Goal: Transaction & Acquisition: Purchase product/service

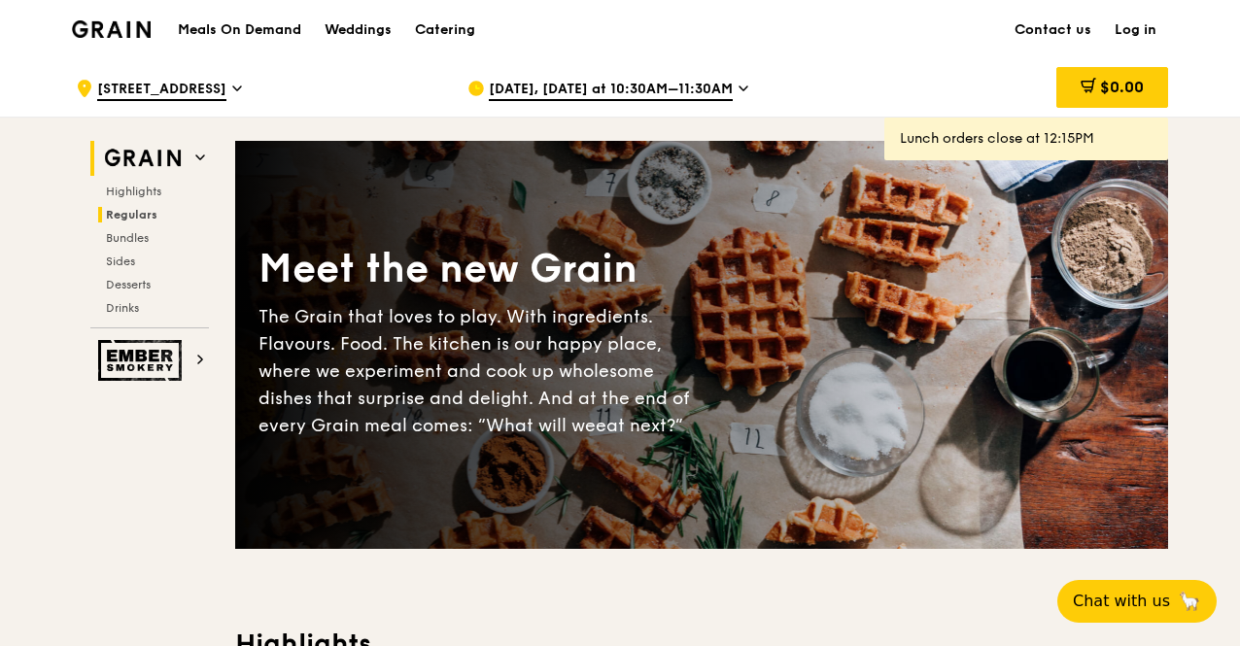
click at [125, 207] on h2 "Regulars" at bounding box center [153, 215] width 111 height 16
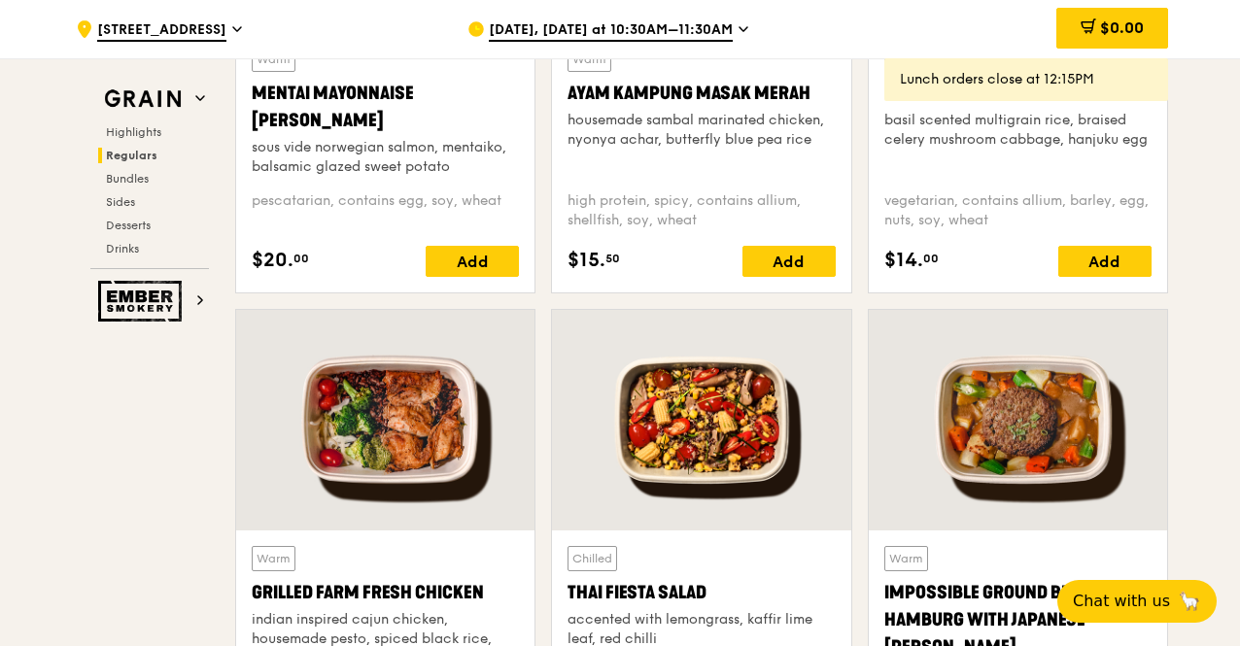
scroll to position [2152, 0]
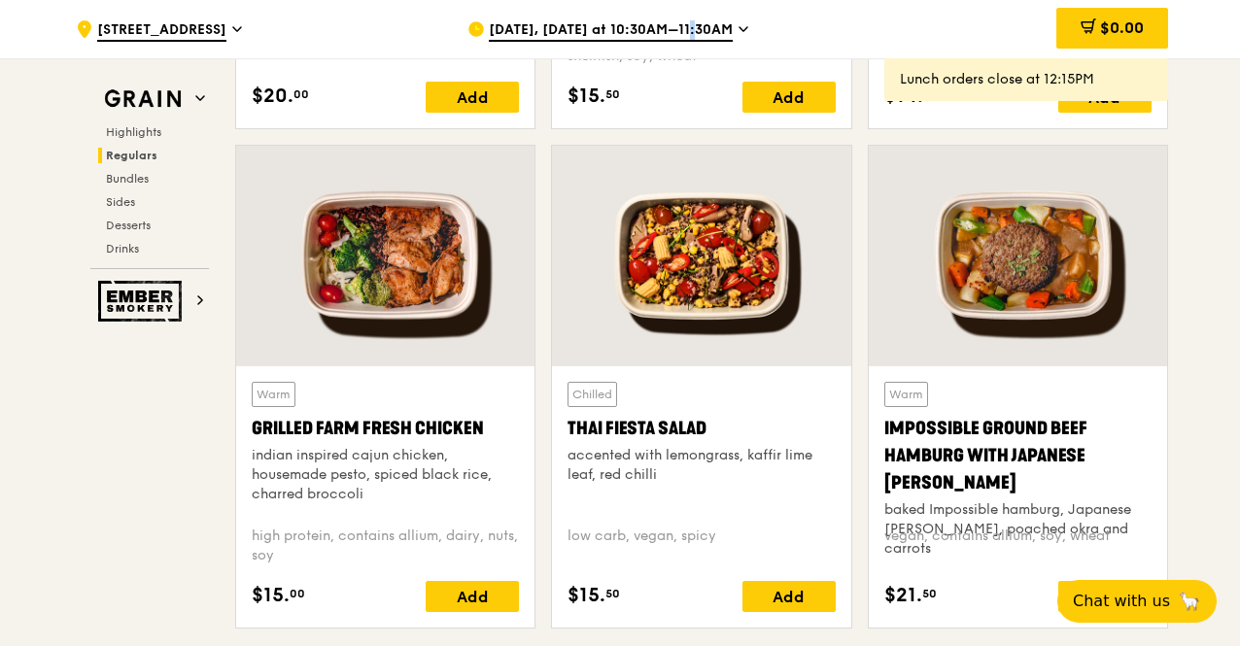
click at [671, 28] on span "[DATE], [DATE] at 10:30AM–11:30AM" at bounding box center [611, 30] width 244 height 21
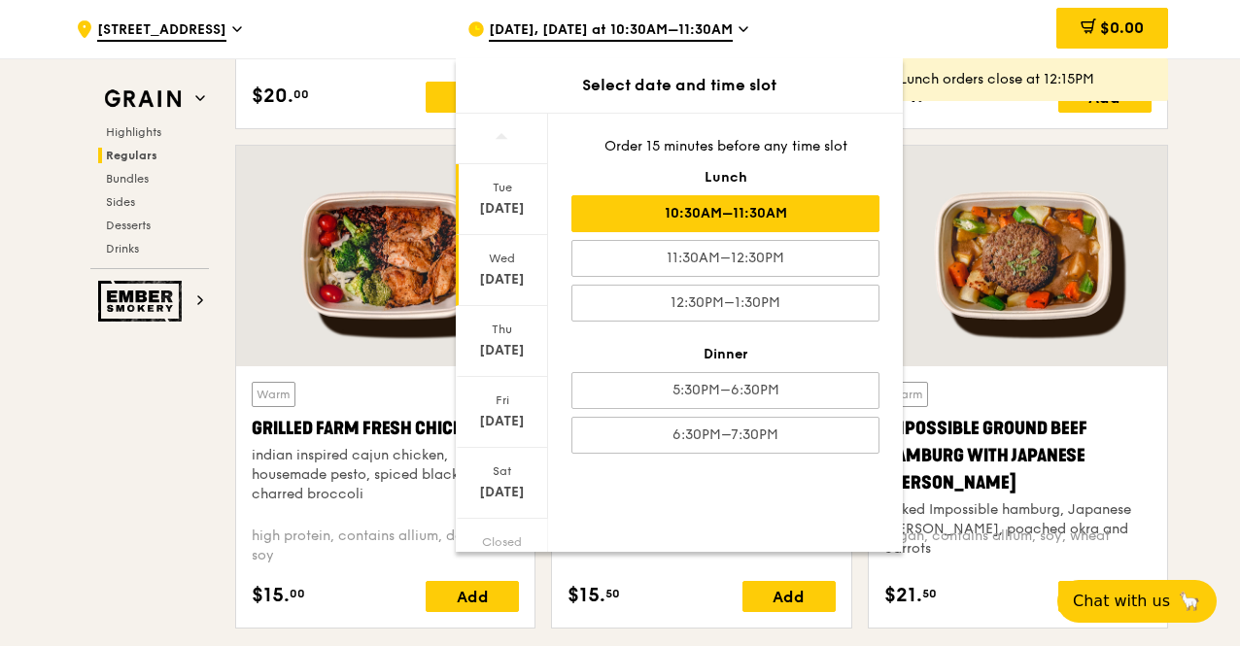
click at [515, 258] on div "Wed" at bounding box center [502, 259] width 86 height 16
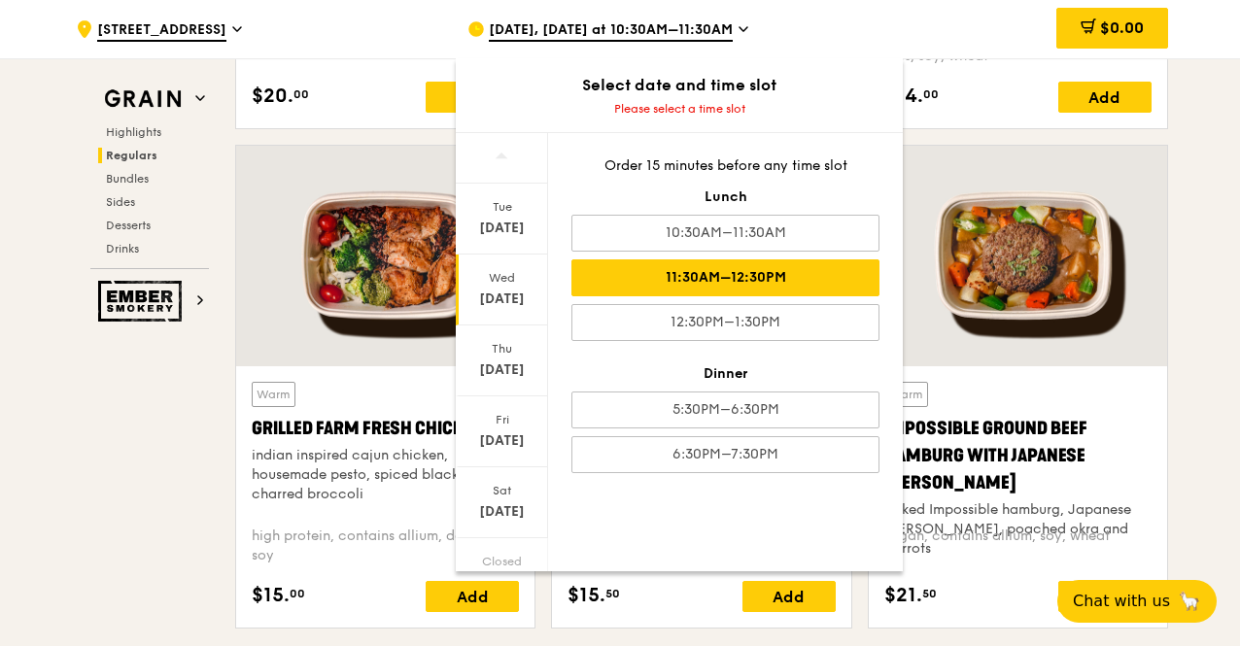
click at [723, 274] on div "11:30AM–12:30PM" at bounding box center [725, 277] width 308 height 37
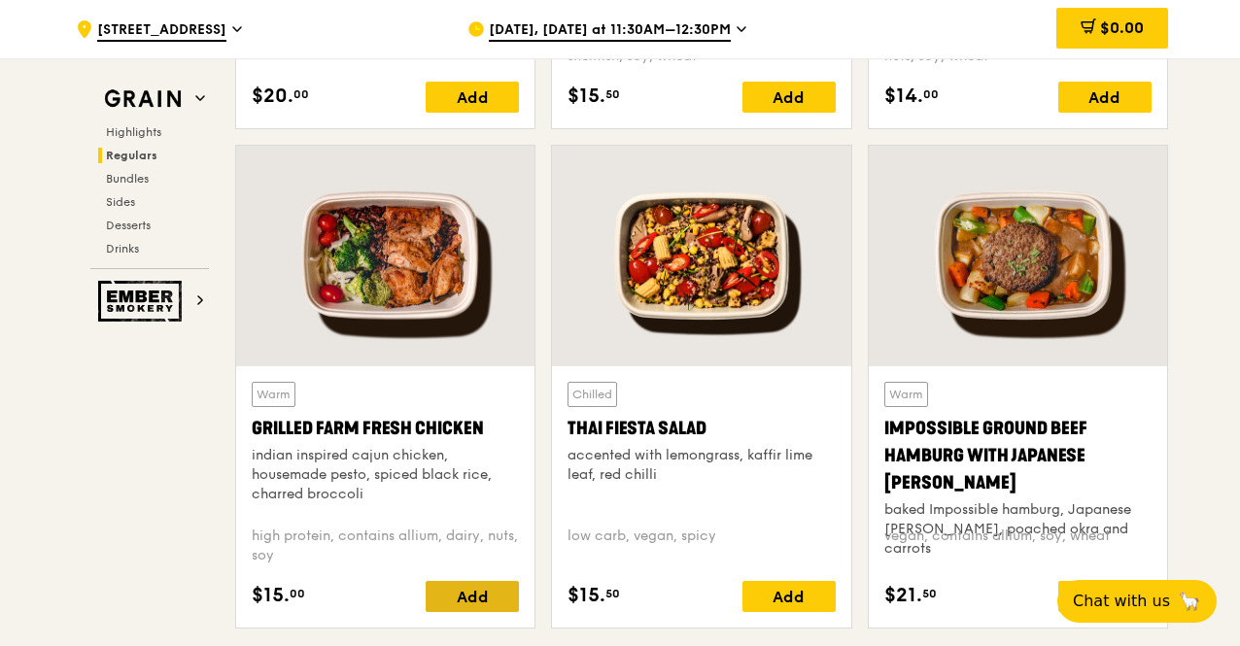
click at [494, 581] on div "Add" at bounding box center [472, 596] width 93 height 31
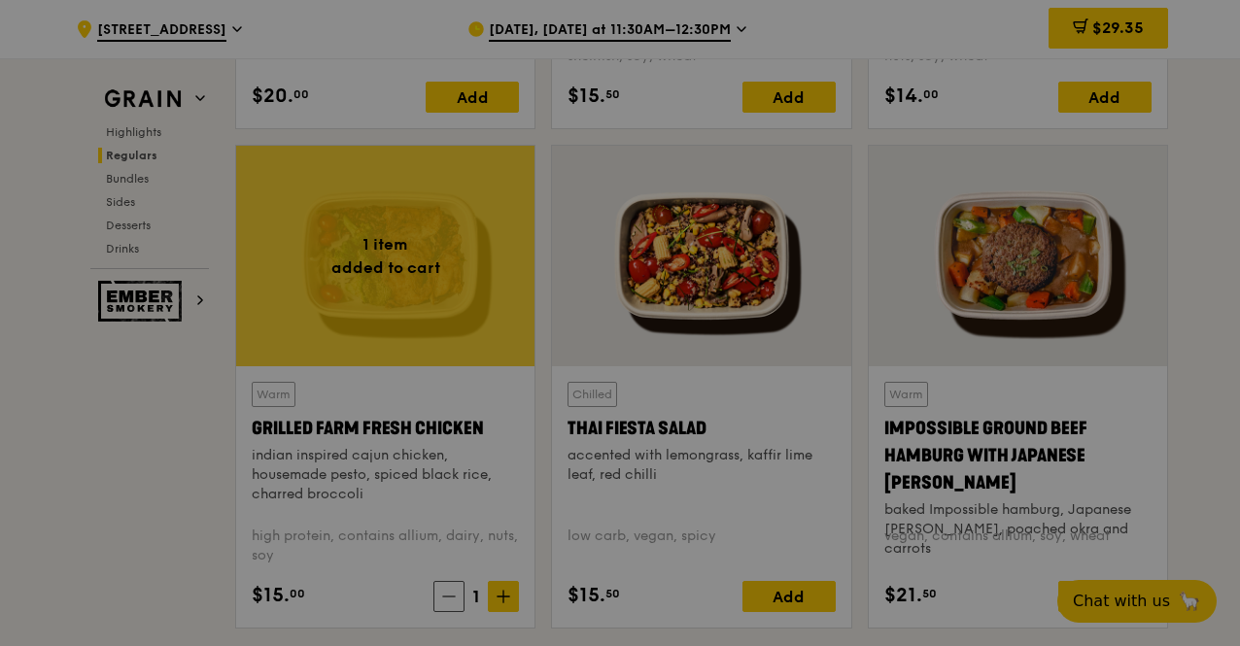
click at [501, 594] on div at bounding box center [620, 323] width 1240 height 646
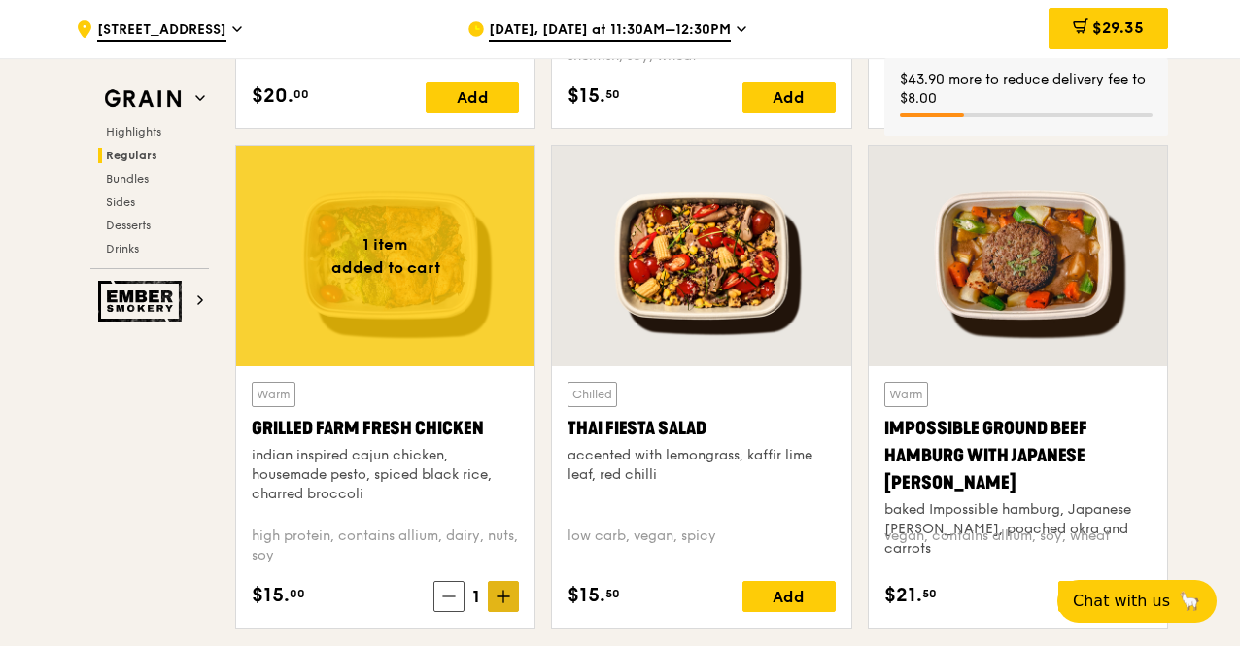
click at [515, 594] on span at bounding box center [503, 596] width 31 height 31
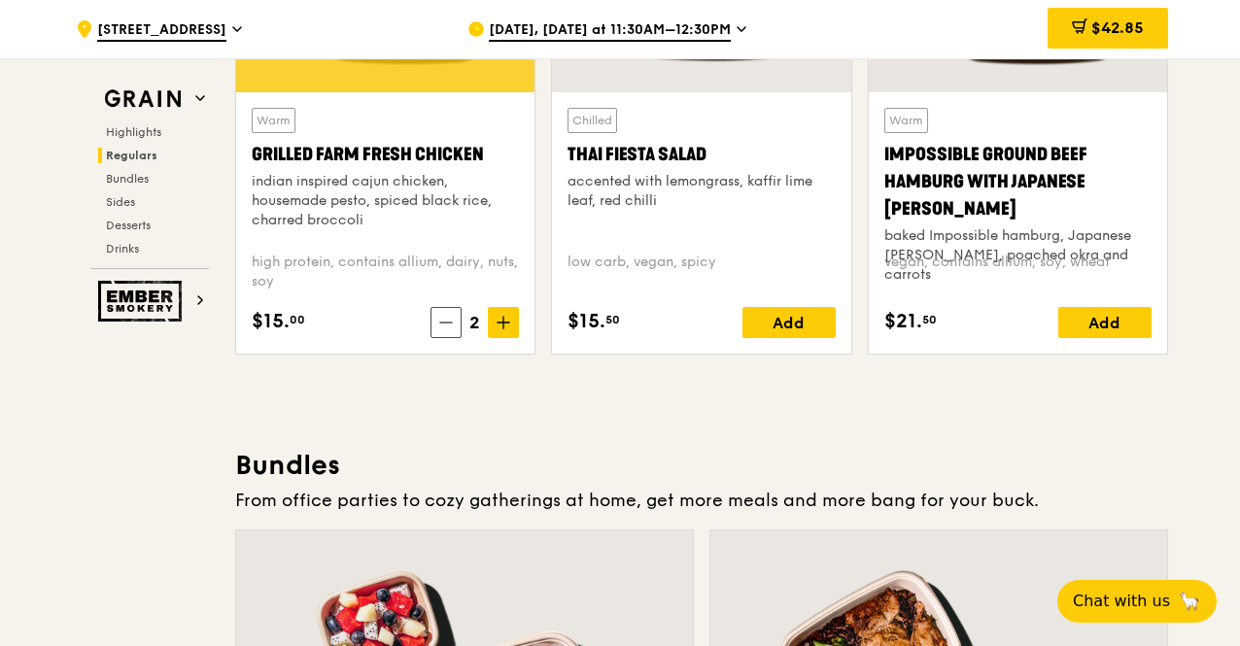
scroll to position [2443, 0]
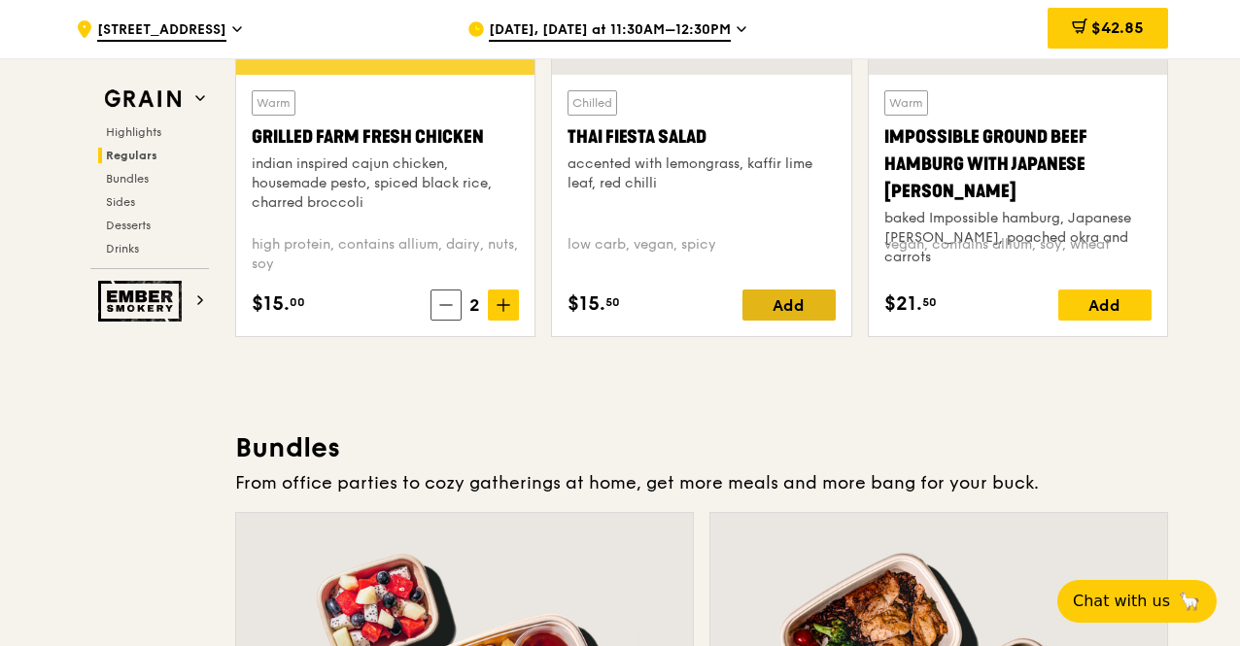
click at [816, 302] on div "Add" at bounding box center [788, 305] width 93 height 31
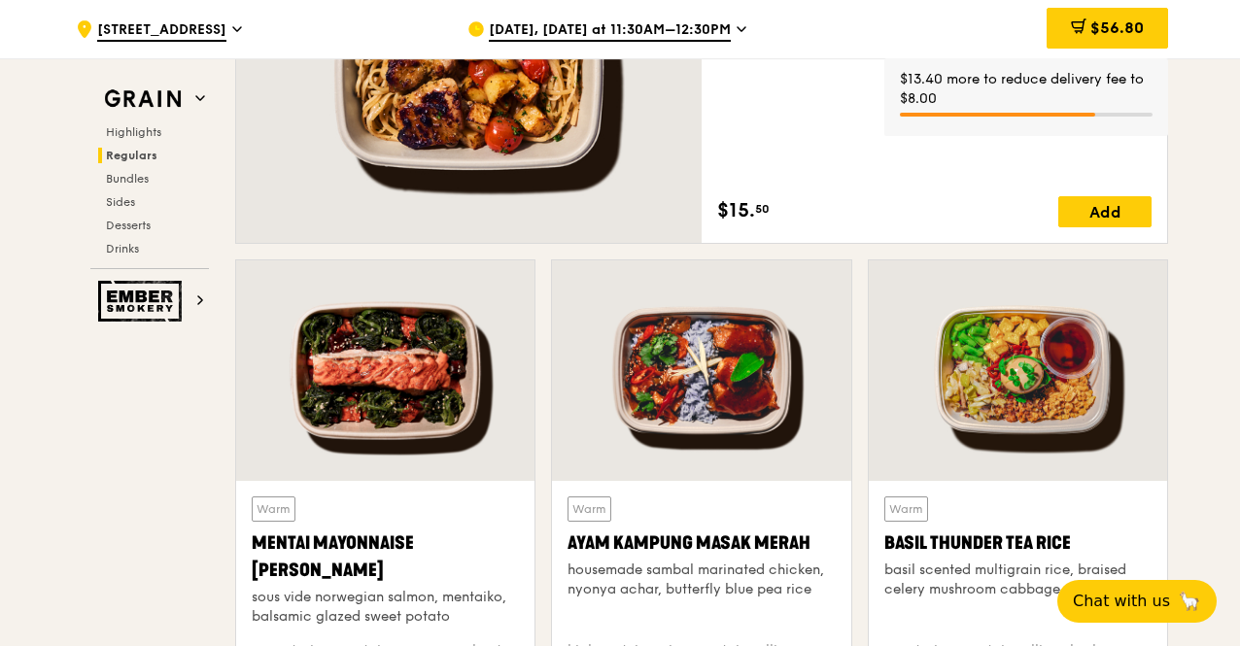
scroll to position [1277, 0]
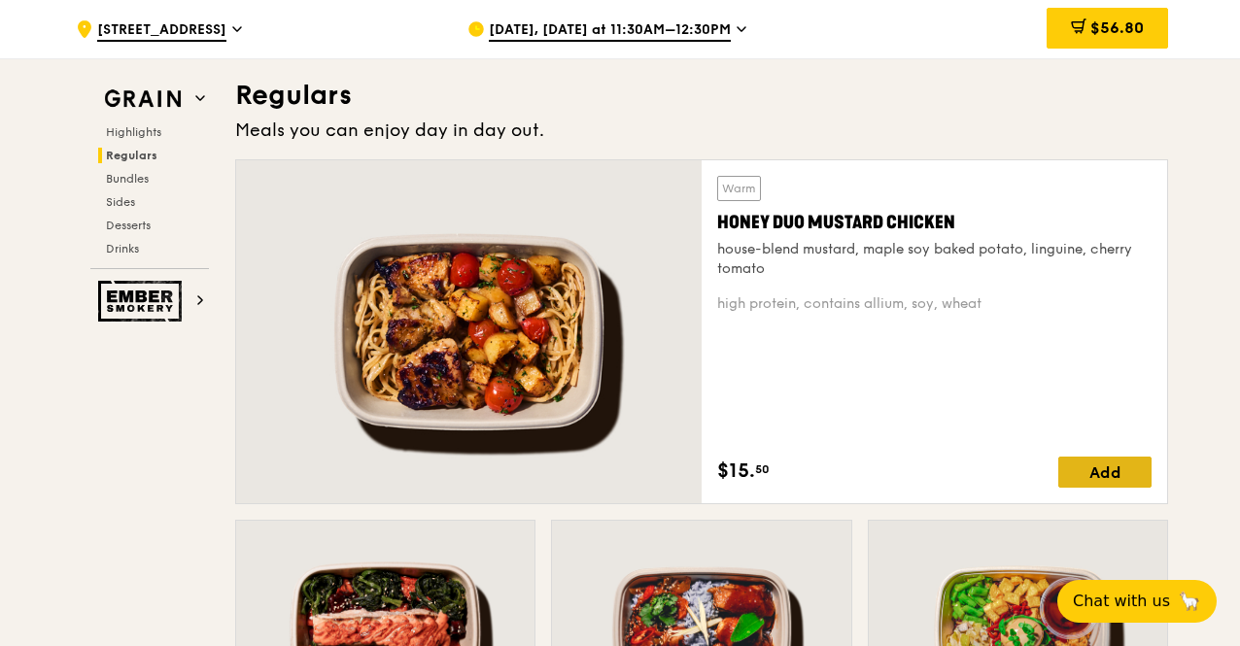
click at [1143, 481] on div "Add" at bounding box center [1104, 472] width 93 height 31
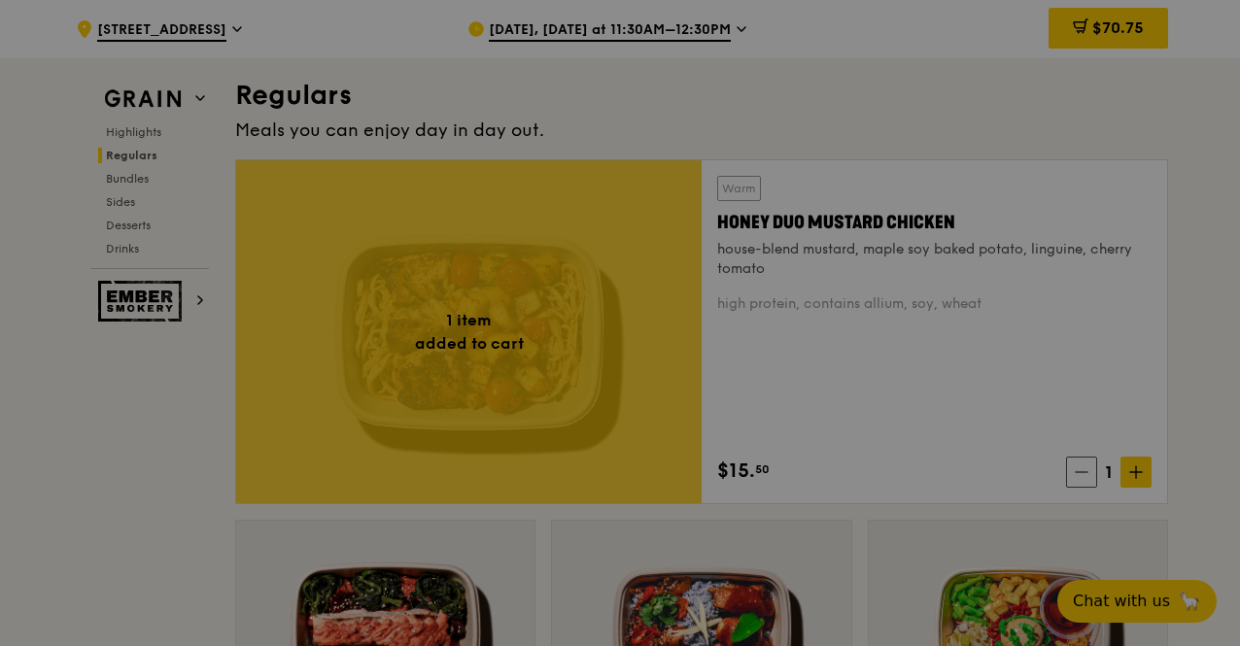
click at [1143, 481] on div at bounding box center [620, 323] width 1240 height 646
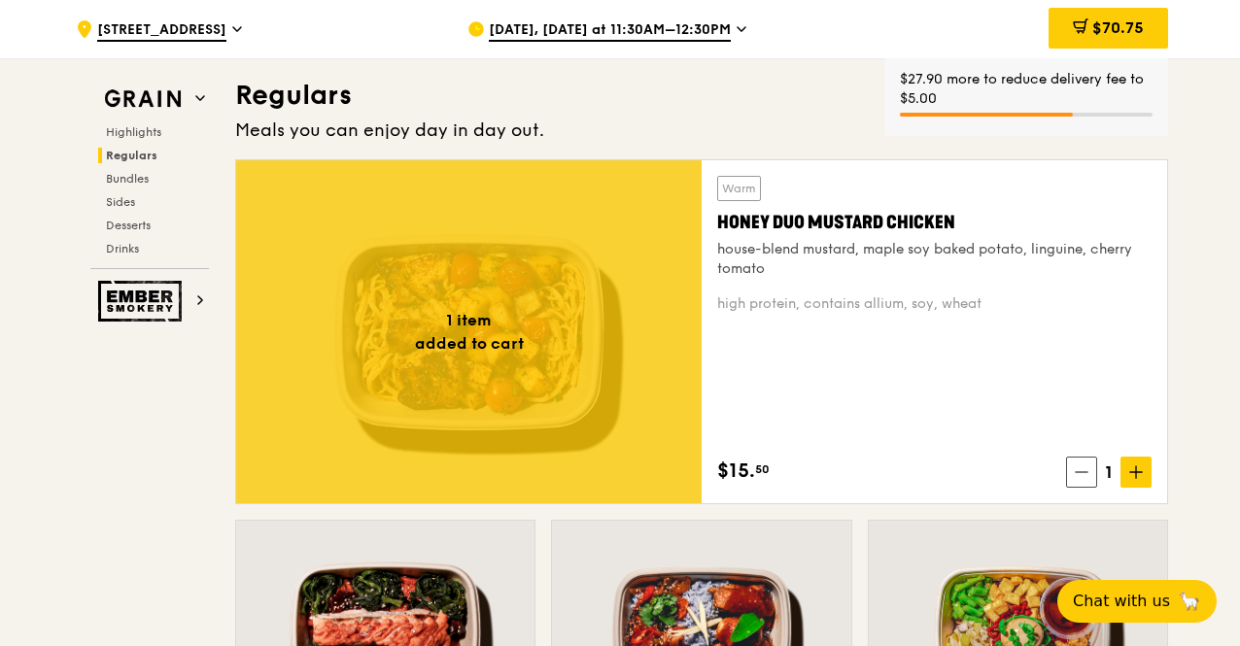
click at [1143, 481] on span at bounding box center [1135, 472] width 31 height 31
click at [128, 244] on span "Drinks" at bounding box center [125, 249] width 38 height 14
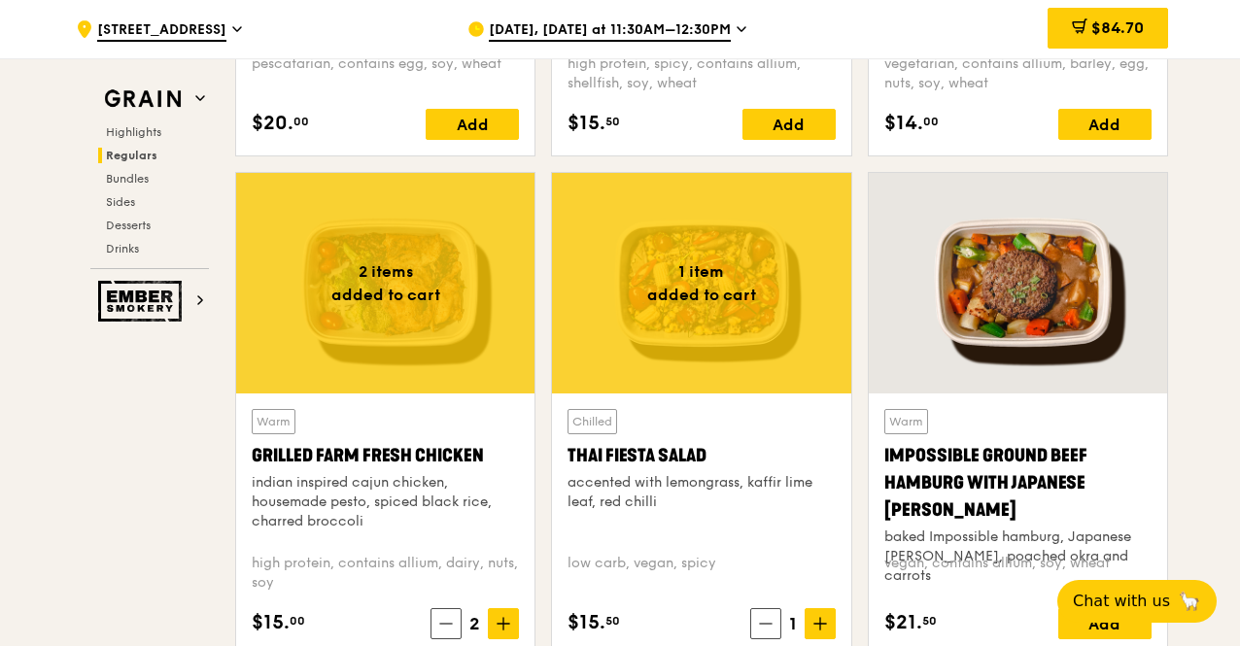
scroll to position [2143, 0]
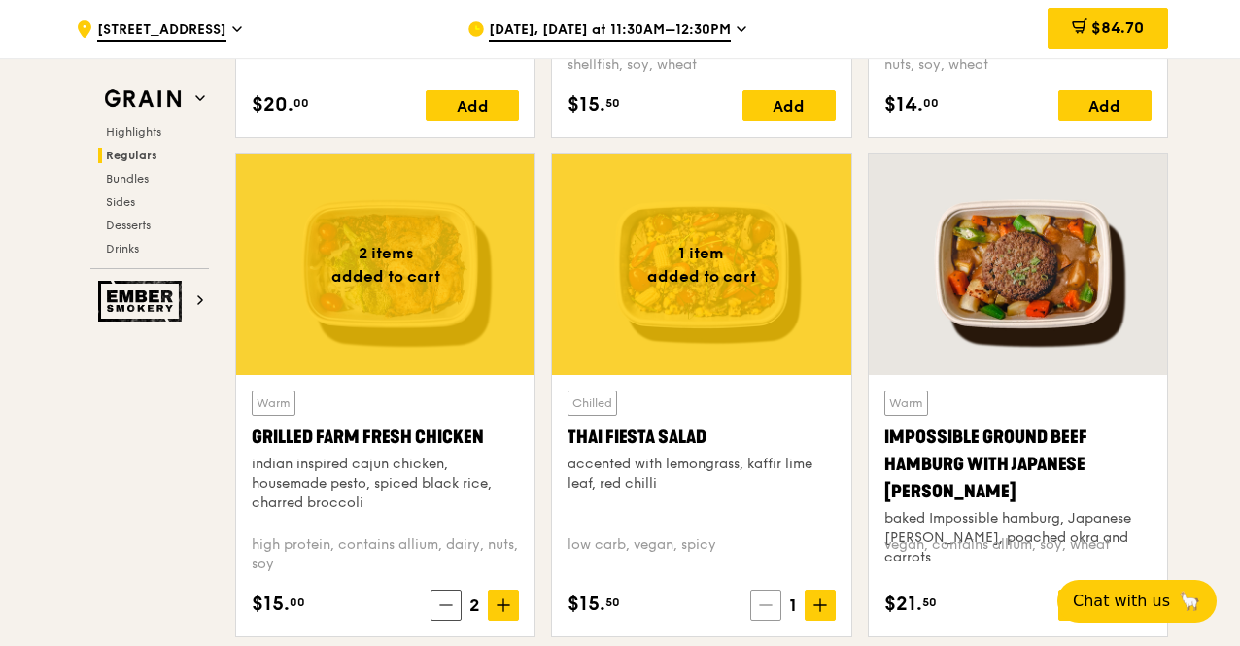
click at [752, 599] on span at bounding box center [765, 605] width 31 height 31
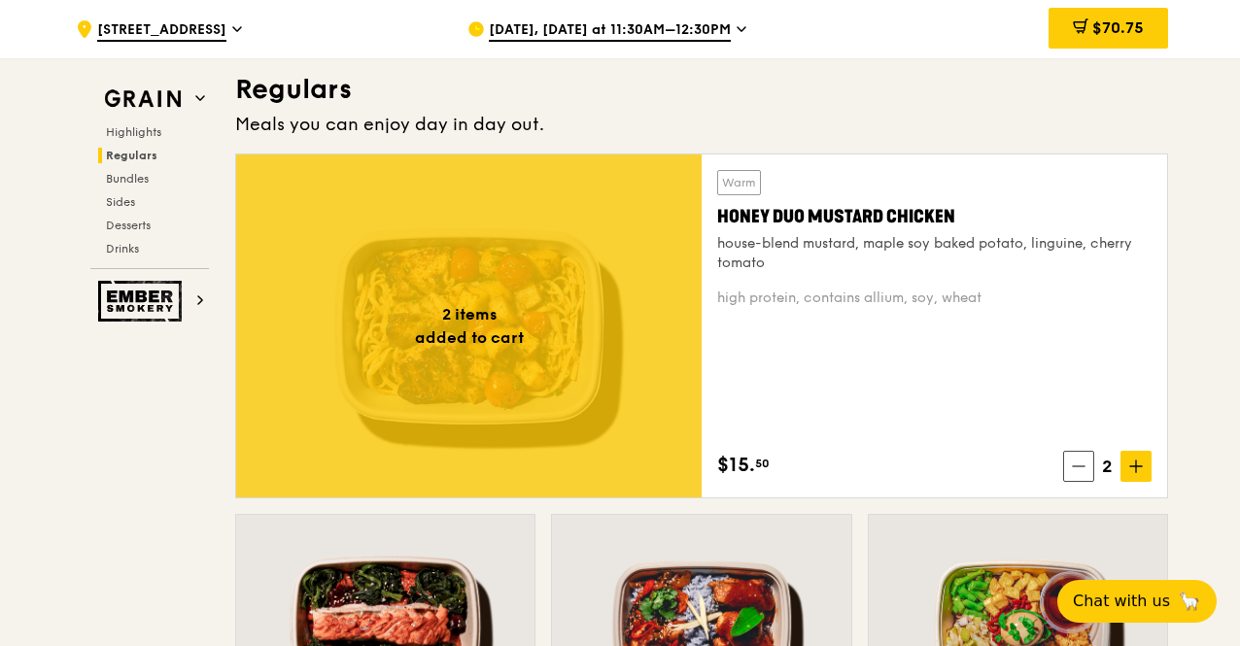
scroll to position [1365, 0]
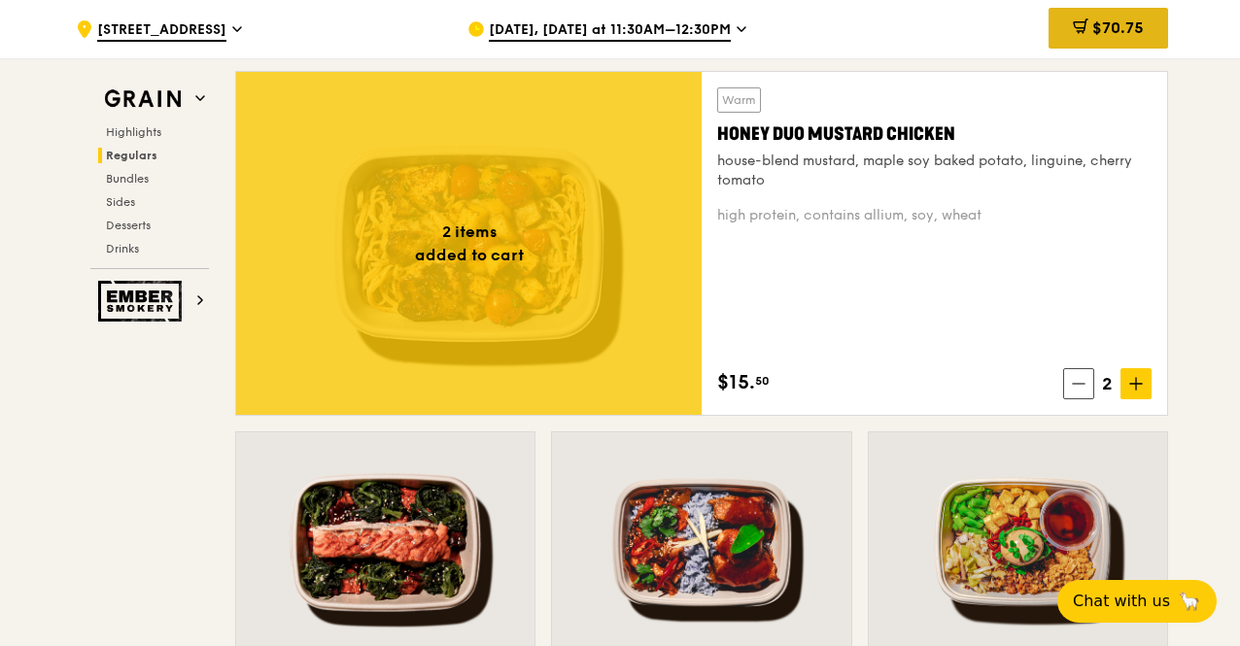
click at [1086, 35] on div "$70.75" at bounding box center [1109, 28] width 120 height 41
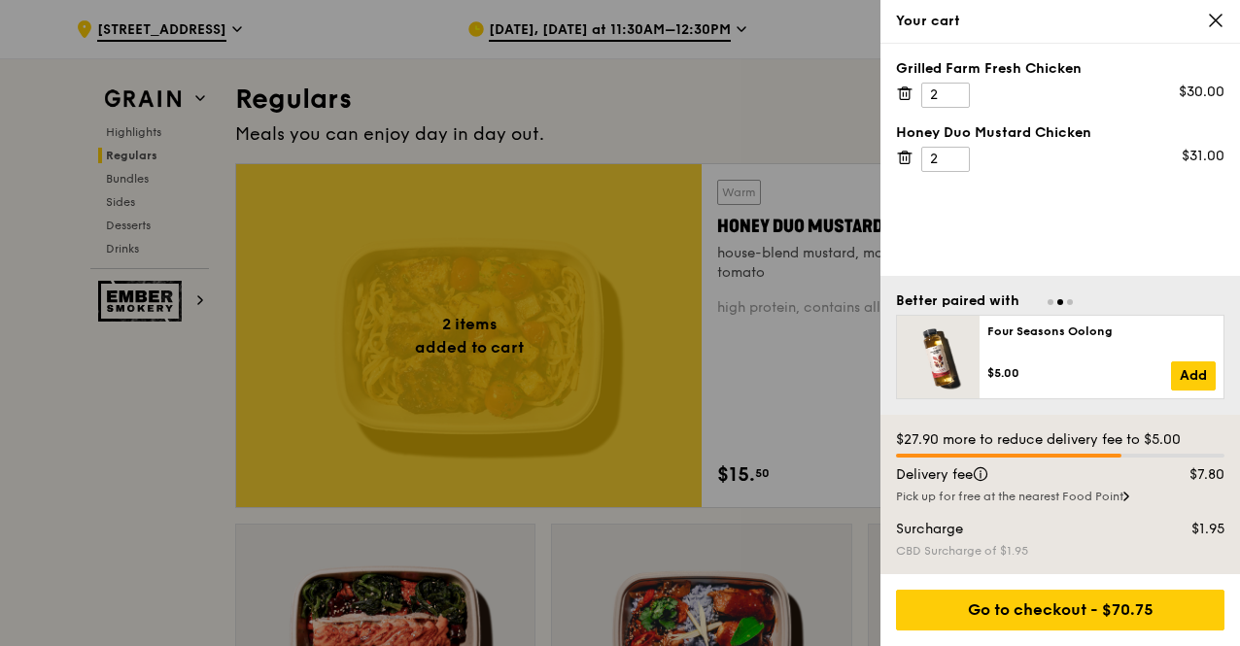
scroll to position [1268, 0]
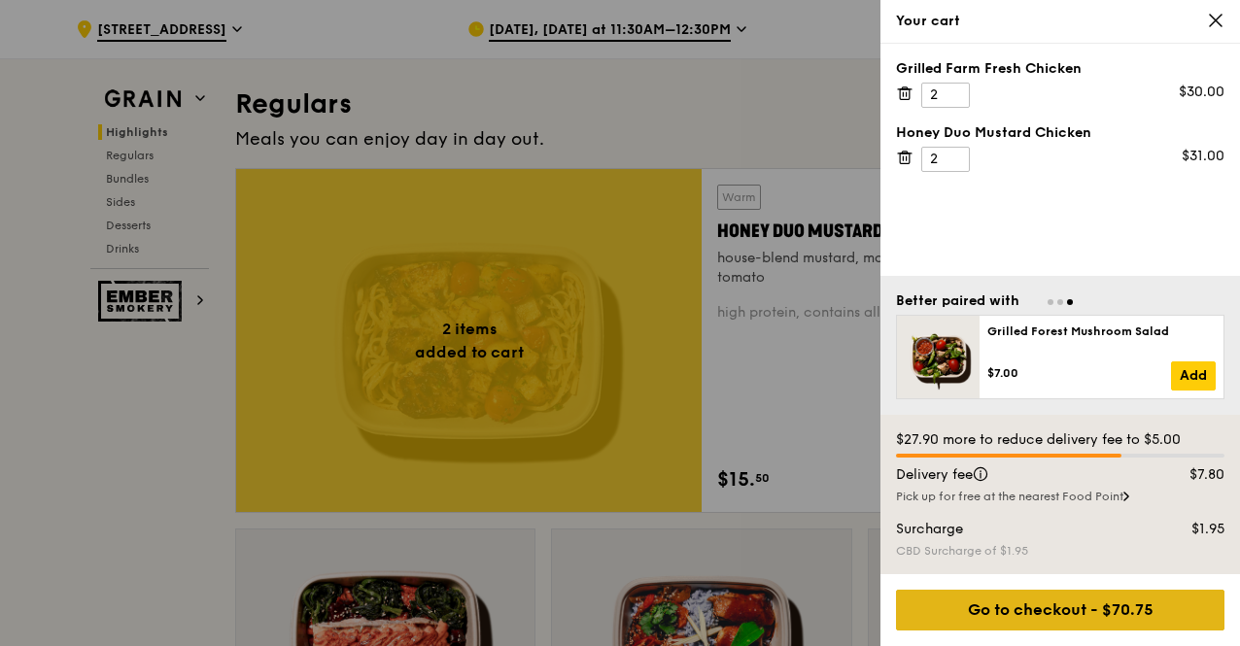
click at [1022, 598] on div "Go to checkout - $70.75" at bounding box center [1060, 610] width 328 height 41
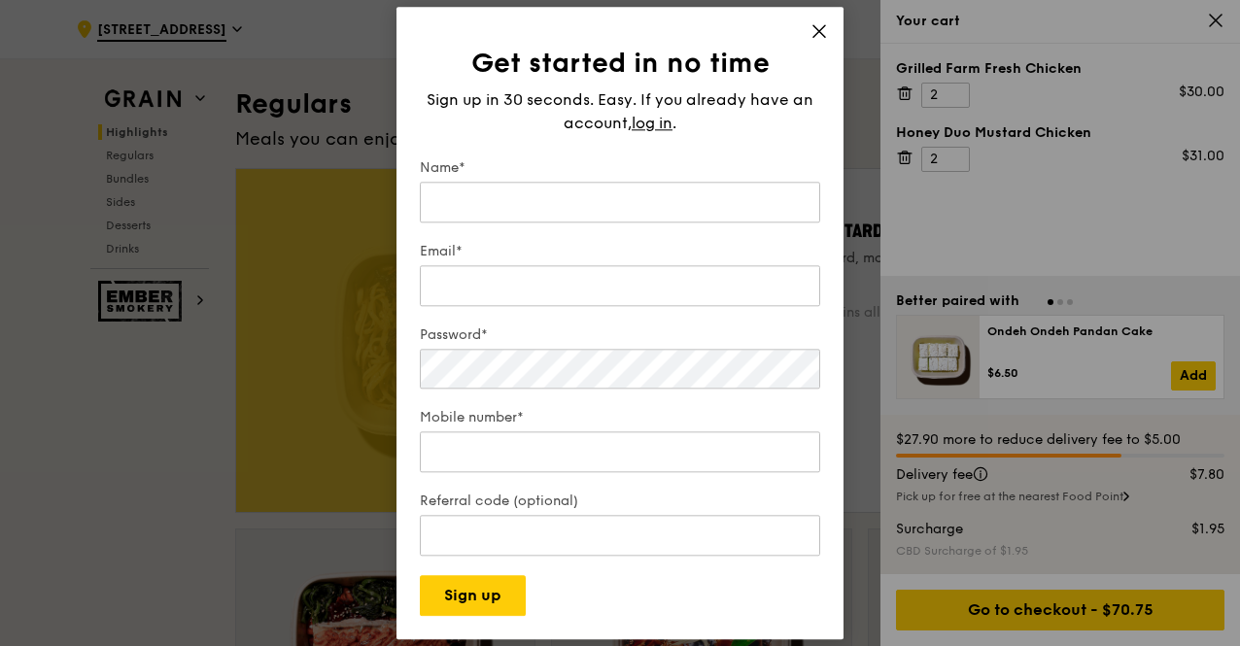
click at [818, 22] on div "Get started in no time Sign up in 30 seconds. Easy. If you already have an acco…" at bounding box center [619, 323] width 447 height 633
click at [810, 36] on icon at bounding box center [818, 30] width 17 height 17
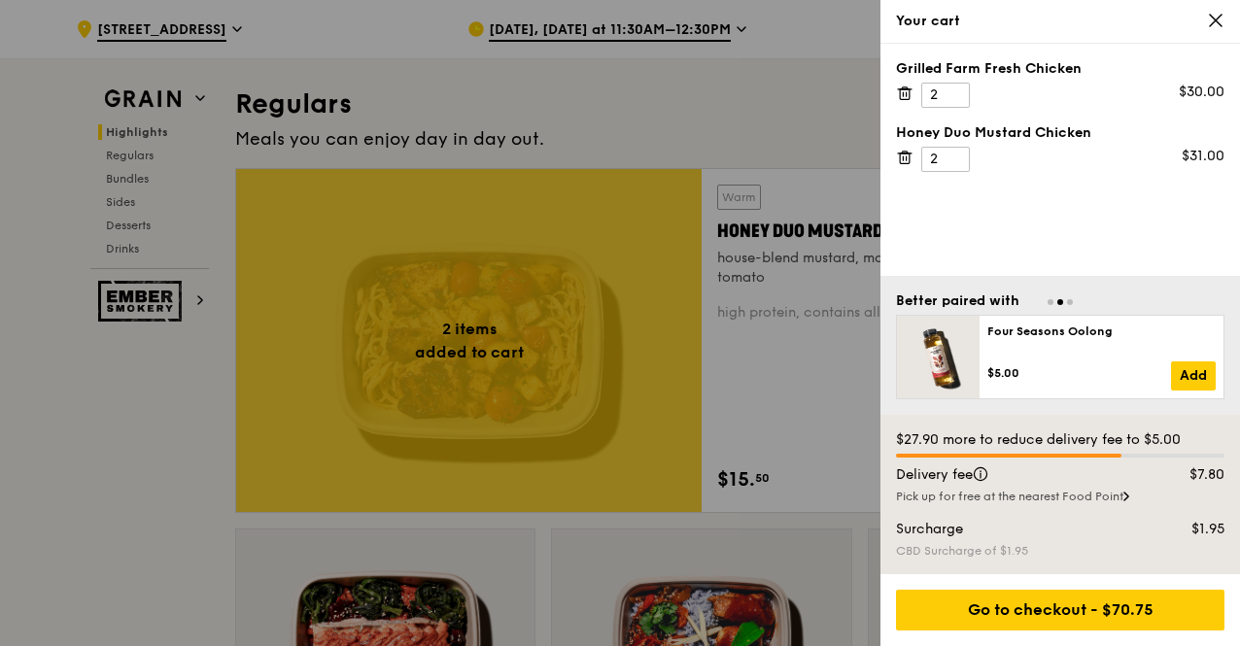
click at [155, 28] on div at bounding box center [620, 323] width 1240 height 646
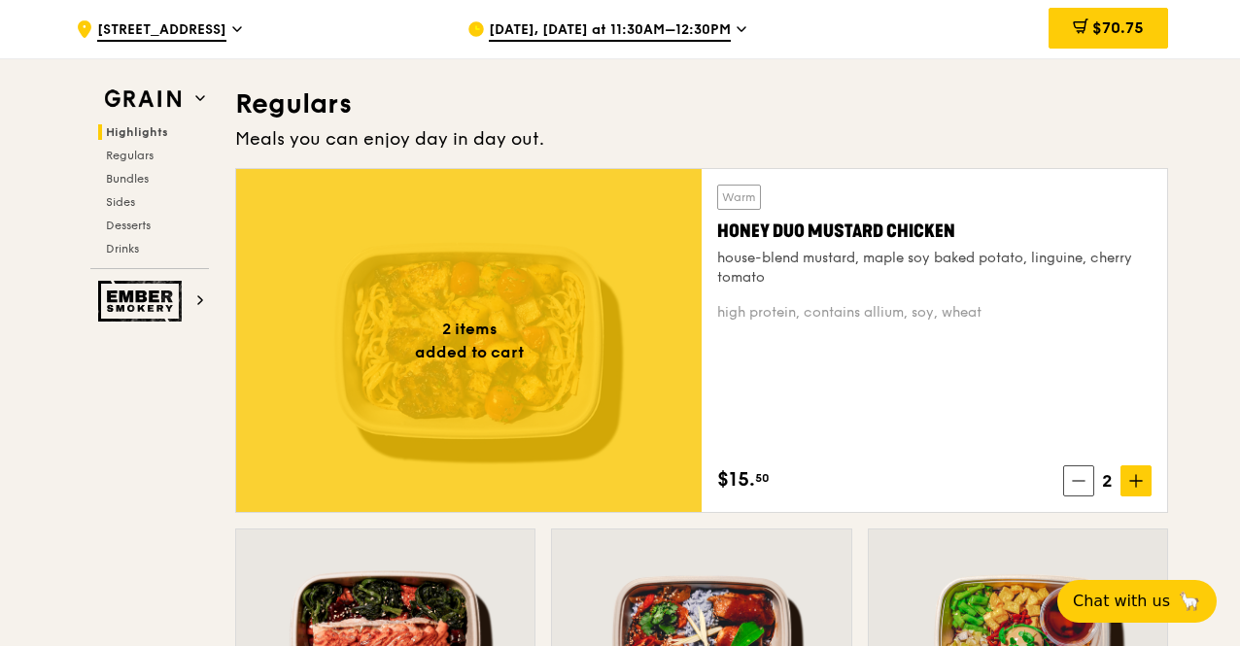
click at [155, 31] on span "[STREET_ADDRESS]" at bounding box center [161, 30] width 129 height 21
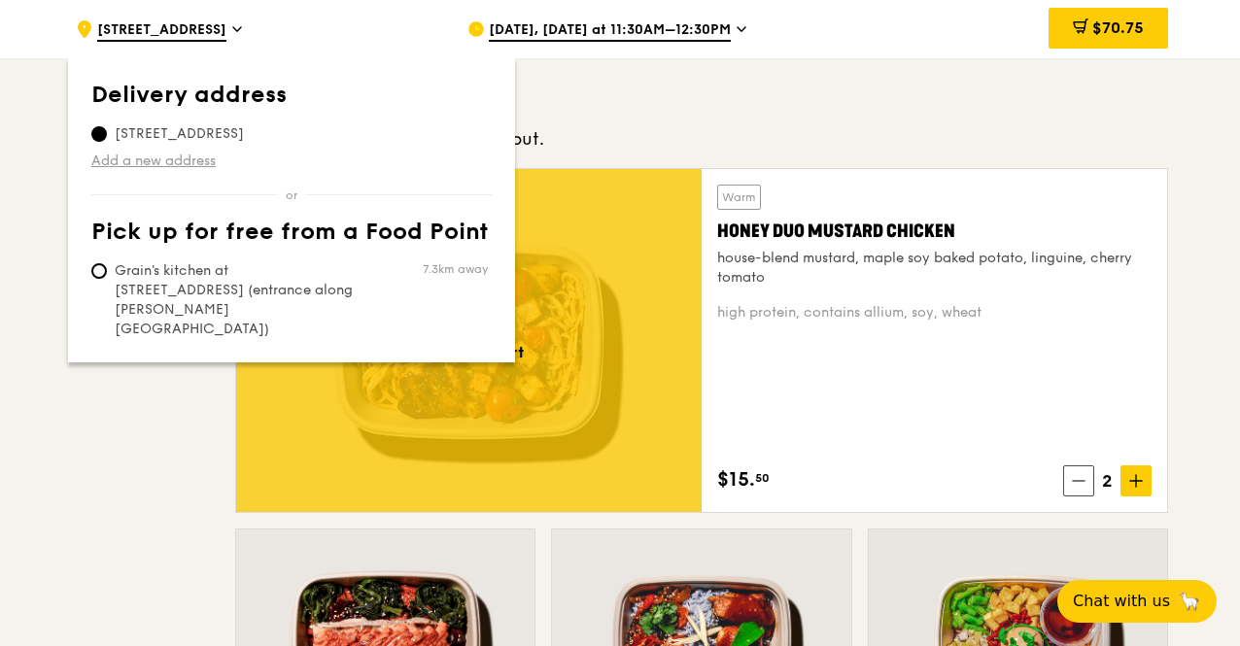
click at [169, 161] on link "Add a new address" at bounding box center [291, 161] width 400 height 19
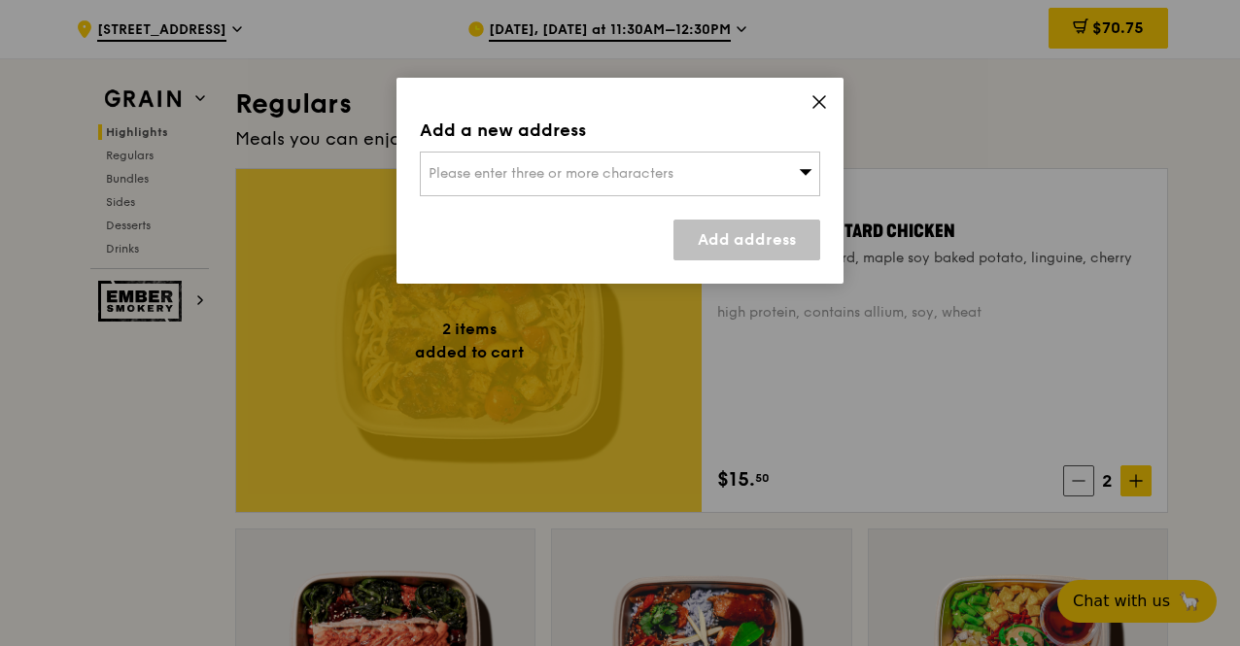
click at [628, 183] on div "Please enter three or more characters" at bounding box center [620, 174] width 400 height 45
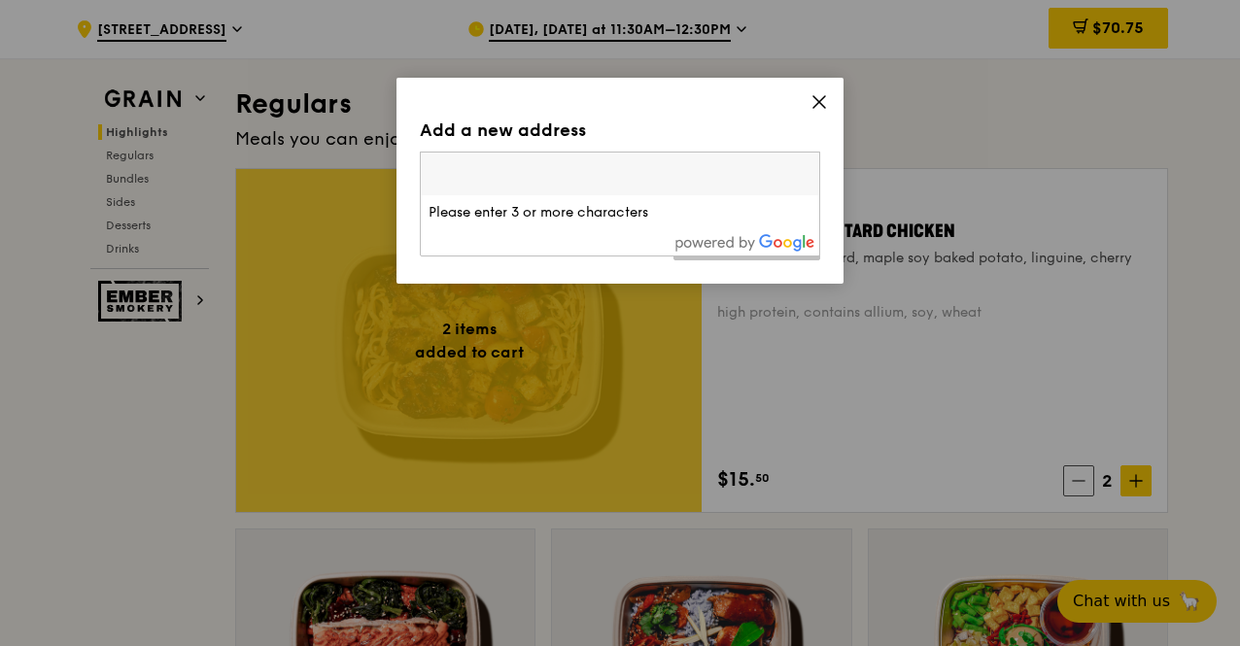
paste input "138589"
type input "138589"
click at [533, 218] on div "[STREET_ADDRESS]" at bounding box center [573, 212] width 288 height 19
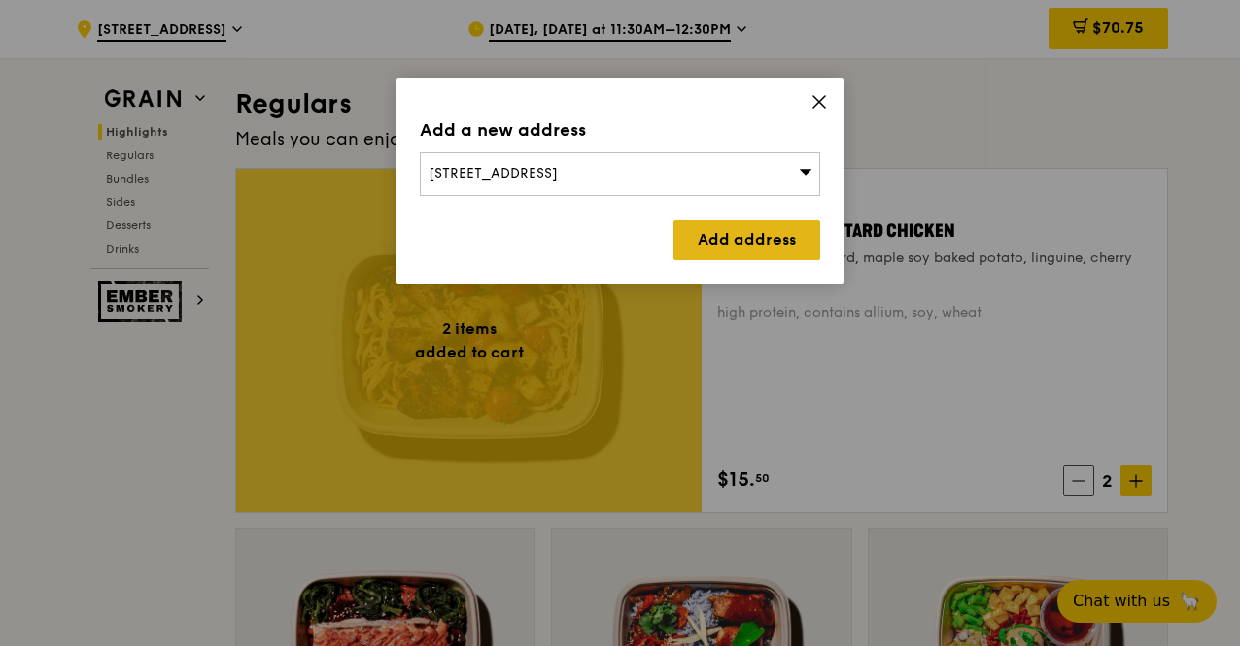
click at [704, 236] on link "Add address" at bounding box center [746, 240] width 147 height 41
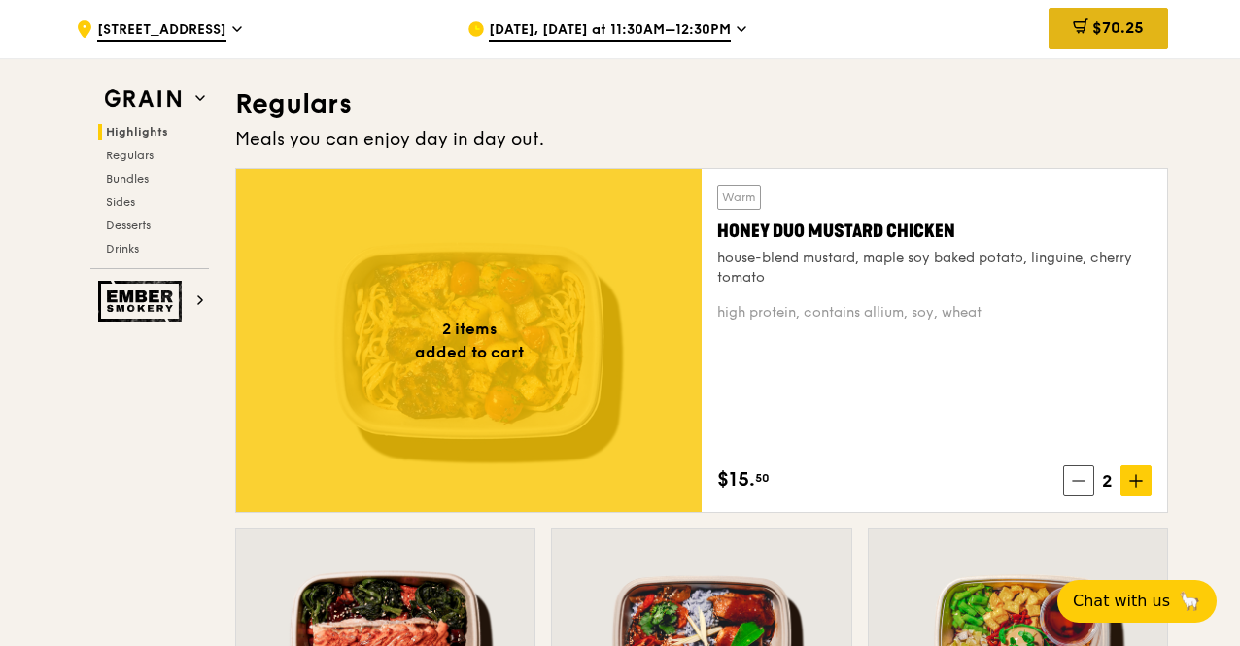
click at [1085, 39] on span at bounding box center [1081, 28] width 16 height 21
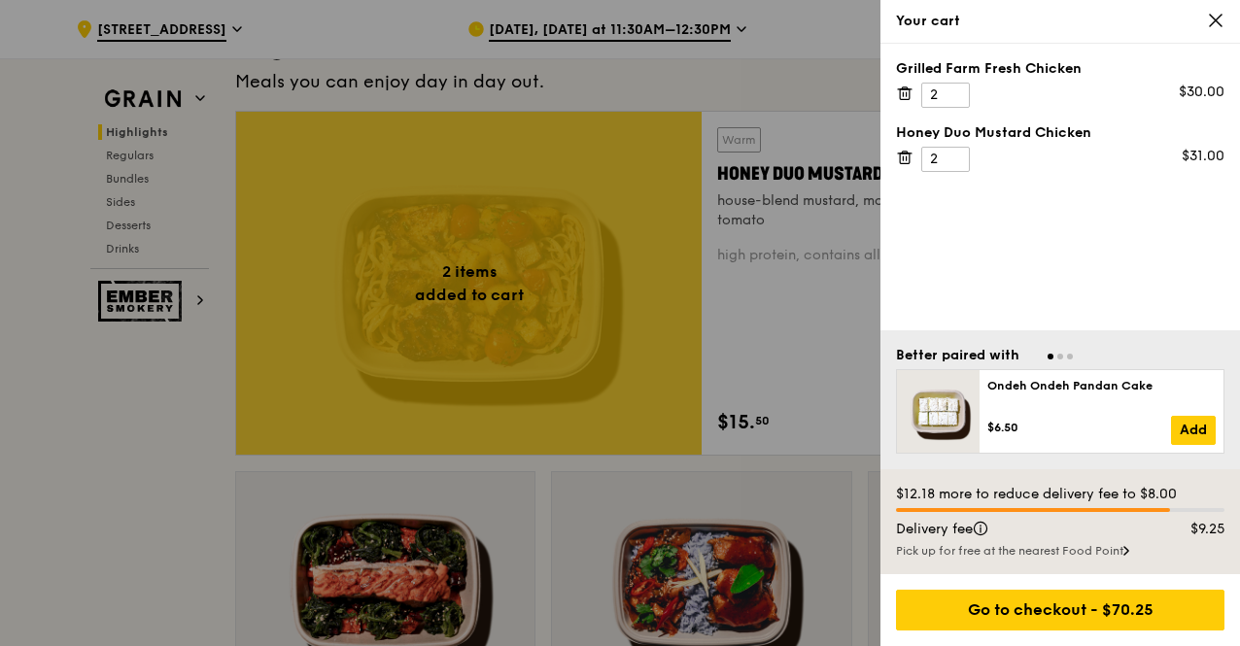
scroll to position [1365, 0]
